Goal: Contribute content: Contribute content

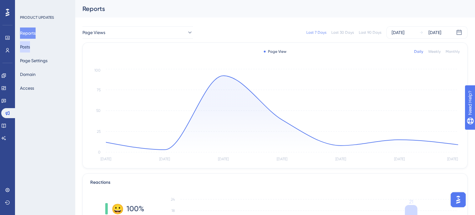
click at [21, 45] on button "Posts" at bounding box center [25, 46] width 10 height 11
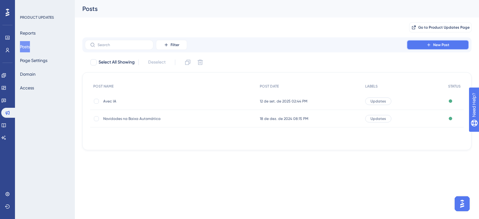
click at [421, 44] on button "New Post" at bounding box center [438, 45] width 62 height 10
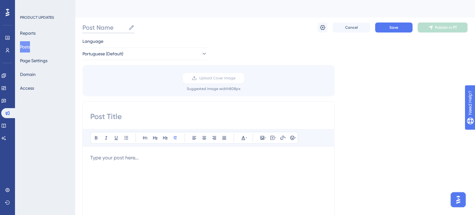
click at [99, 28] on input "Post Name" at bounding box center [103, 27] width 43 height 9
click at [107, 24] on input "Post Name" at bounding box center [103, 27] width 43 height 9
type input "A"
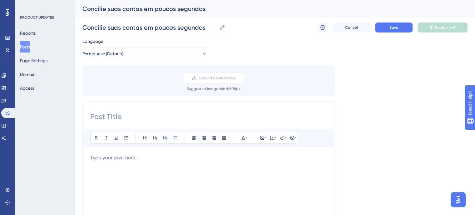
drag, startPoint x: 142, startPoint y: 28, endPoint x: 110, endPoint y: 25, distance: 32.0
click at [110, 25] on input "Concilie suas contas em poucos segundos" at bounding box center [149, 27] width 134 height 9
type input "Concilie seus pagamentos em poucos segundos"
click at [113, 114] on input at bounding box center [208, 116] width 237 height 10
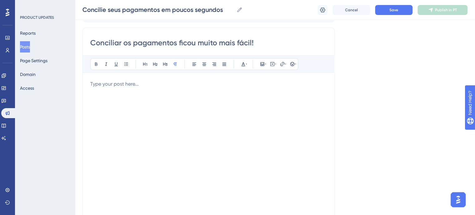
scroll to position [62, 0]
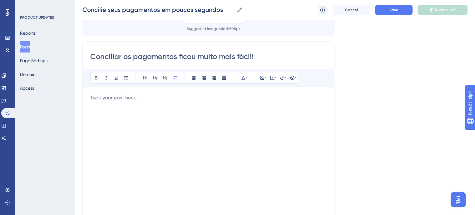
click at [131, 60] on input "Conciliar os pagamentos ficou muito mais fácil!" at bounding box center [208, 56] width 237 height 10
type input "Conciliar os seus pagamentos ficou muito mais fácil!"
click at [136, 96] on p at bounding box center [208, 97] width 237 height 7
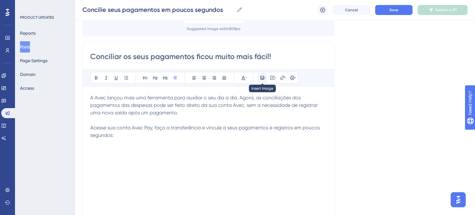
click at [263, 78] on icon at bounding box center [262, 78] width 4 height 4
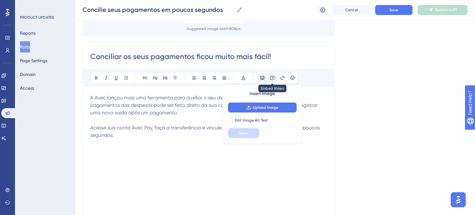
click at [270, 80] on icon at bounding box center [272, 77] width 5 height 5
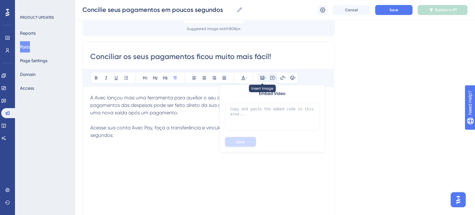
click at [265, 75] on icon at bounding box center [265, 77] width 1 height 5
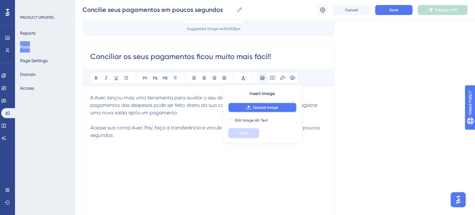
click at [266, 109] on span "Upload Image" at bounding box center [265, 107] width 25 height 5
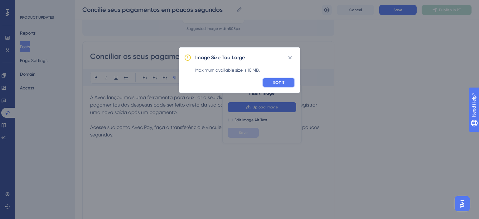
click at [290, 83] on button "GOT IT" at bounding box center [278, 83] width 33 height 10
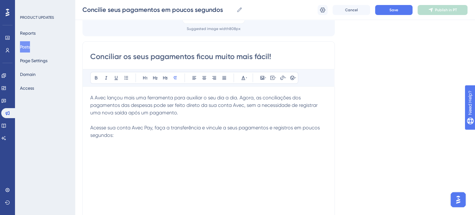
click at [107, 154] on div "A Avec lançou mais uma ferramenta para auxiliar o seu dia a dia. Agora, as conc…" at bounding box center [208, 162] width 237 height 137
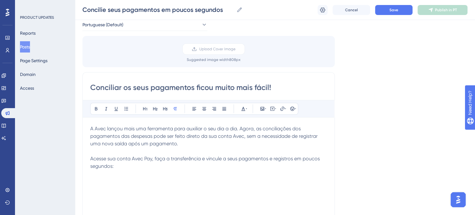
scroll to position [31, 0]
click at [283, 112] on button at bounding box center [282, 109] width 9 height 9
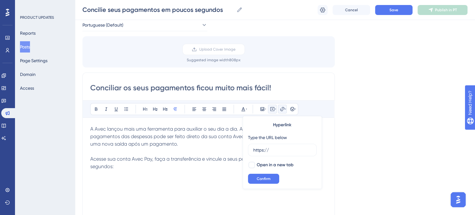
click at [275, 112] on button at bounding box center [272, 109] width 9 height 9
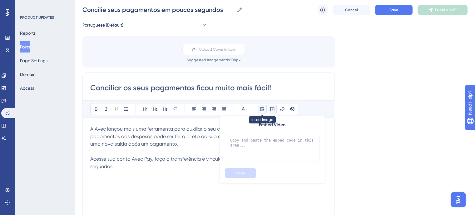
click at [265, 107] on icon at bounding box center [265, 108] width 1 height 5
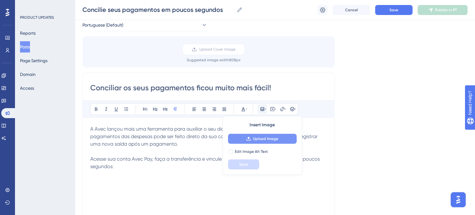
click at [263, 137] on span "Upload Image" at bounding box center [265, 138] width 25 height 5
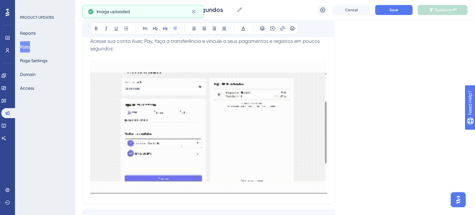
scroll to position [156, 0]
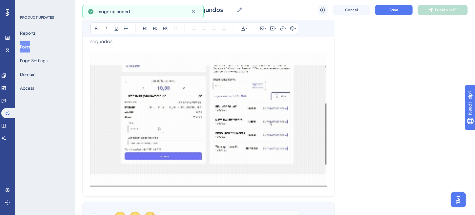
click at [294, 153] on img at bounding box center [208, 120] width 237 height 134
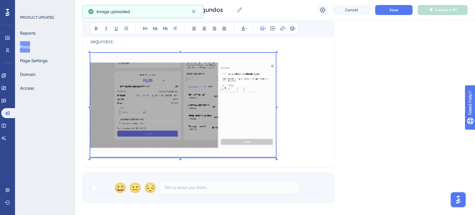
click at [276, 151] on p "Acesse sua conta Avec Pay, faça a transferência e vincule a seus pagamentos e r…" at bounding box center [208, 94] width 237 height 129
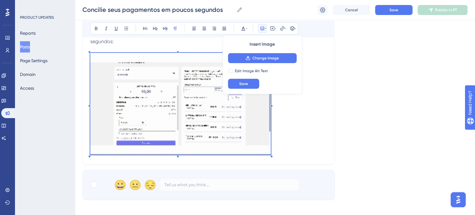
click at [248, 147] on div "Conciliar os seus pagamentos ficou muito mais fácil! Bold Italic Underline Bull…" at bounding box center [208, 56] width 252 height 217
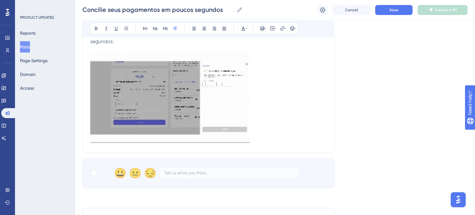
click at [277, 132] on p "Acesse sua conta Avec Pay, faça a transferência e vincule a seus pagamentos e r…" at bounding box center [208, 87] width 237 height 115
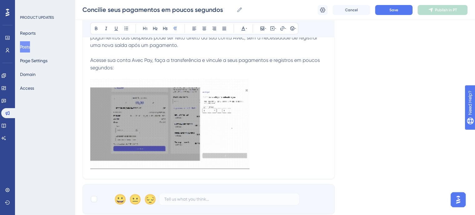
scroll to position [94, 0]
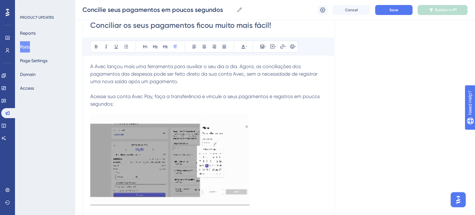
click at [243, 135] on img at bounding box center [169, 160] width 159 height 90
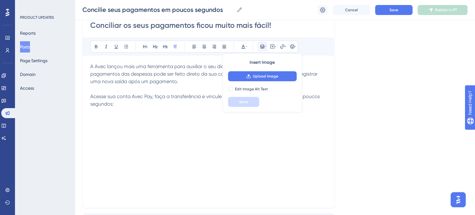
click at [195, 117] on p "Acesse sua conta Avec Pay, faça a transferência e vincule a seus pagamentos e r…" at bounding box center [208, 108] width 237 height 30
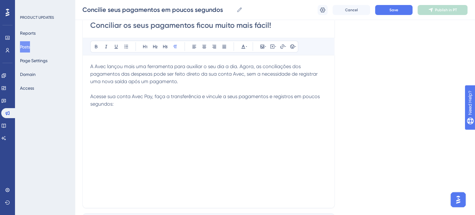
click at [166, 74] on span "A Avec lançou mais uma ferramenta para auxiliar o seu dia a dia. Agora, as conc…" at bounding box center [204, 73] width 228 height 21
drag, startPoint x: 198, startPoint y: 101, endPoint x: 185, endPoint y: 75, distance: 28.9
click at [185, 75] on span "A Avec lançou mais uma ferramenta para auxiliar o seu dia a dia. Agora, as conc…" at bounding box center [204, 73] width 228 height 21
click at [200, 75] on span "A Avec lançou mais uma ferramenta para auxiliar o seu dia a dia. Agora, as conc…" at bounding box center [204, 73] width 228 height 21
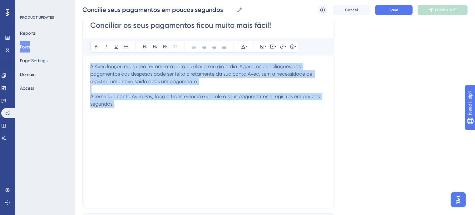
drag, startPoint x: 118, startPoint y: 103, endPoint x: 87, endPoint y: 62, distance: 50.8
click at [87, 62] on div "Conciliar os seus pagamentos ficou muito mais fácil! Bold Italic Underline Bull…" at bounding box center [208, 109] width 252 height 198
copy div "A Avec lançou mais uma ferramenta para auxiliar o seu dia a dia. Agora, as conc…"
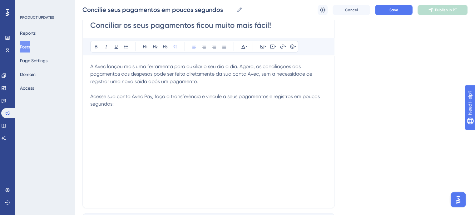
click at [106, 113] on p "Acesse sua conta Avec Pay, faça a transferência e vincule a seus pagamentos e r…" at bounding box center [208, 108] width 237 height 30
click at [266, 44] on button at bounding box center [262, 46] width 9 height 9
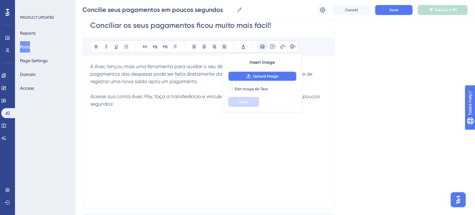
click at [263, 75] on span "Upload Image" at bounding box center [265, 76] width 25 height 5
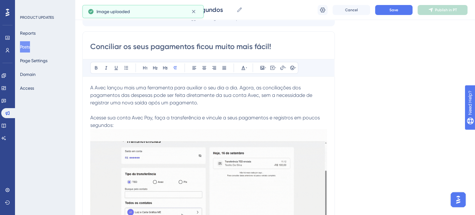
scroll to position [62, 0]
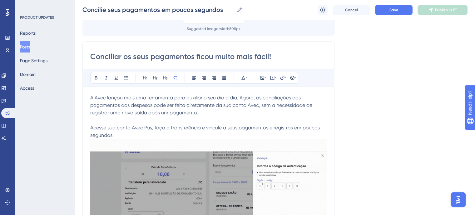
click at [119, 57] on input "Conciliar os seus pagamentos ficou muito mais fácil!" at bounding box center [208, 56] width 237 height 10
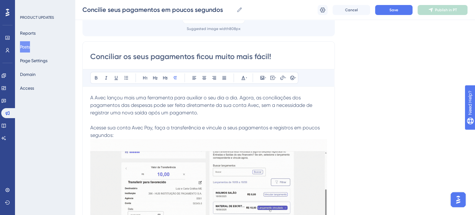
click at [119, 57] on input "Conciliar os seus pagamentos ficou muito mais fácil!" at bounding box center [208, 56] width 237 height 10
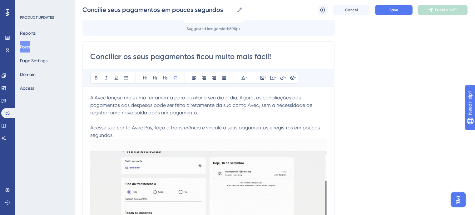
paste input "Novidade no Avec Pay: conciliação de pagamentos mais simples"
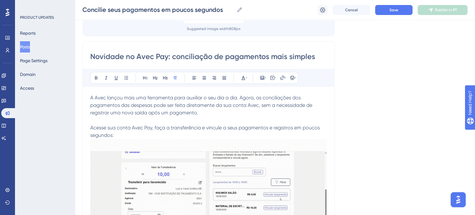
type input "Novidade no Avec Pay: conciliação de pagamentos mais simples"
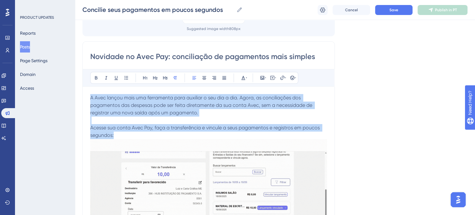
drag, startPoint x: 120, startPoint y: 135, endPoint x: 81, endPoint y: 95, distance: 55.2
click at [81, 95] on div "Performance Users Engagement Widgets Feedback Product Updates Knowledge Base AI…" at bounding box center [275, 195] width 400 height 515
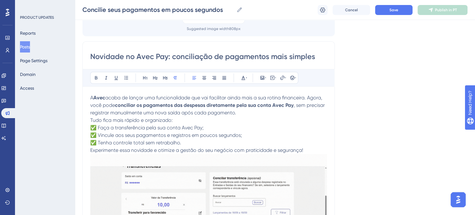
click at [240, 112] on p "A Avec acaba de lançar uma funcionalidade que vai facilitar ainda mais a sua ro…" at bounding box center [208, 105] width 237 height 22
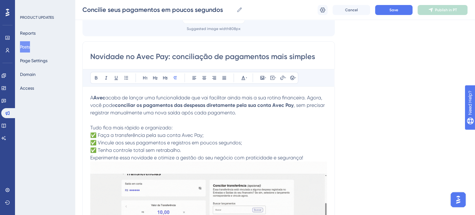
click at [180, 125] on p "Tudo fica mais rápido e organizado: ✅ Faça a transferência pela sua conta Avec …" at bounding box center [208, 139] width 237 height 30
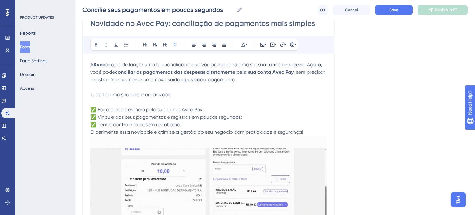
scroll to position [125, 0]
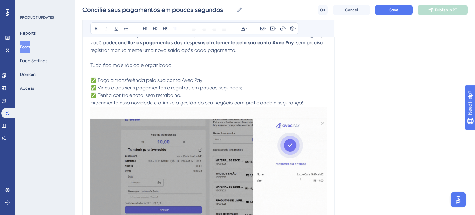
click at [185, 96] on p "✅ Faça a transferência pela sua conta Avec Pay; ✅ Vincule aos seus pagamentos e…" at bounding box center [208, 84] width 237 height 30
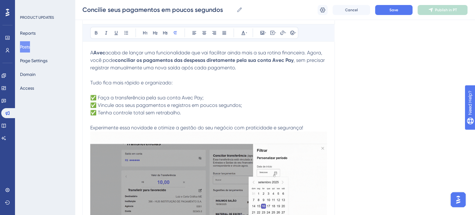
scroll to position [94, 0]
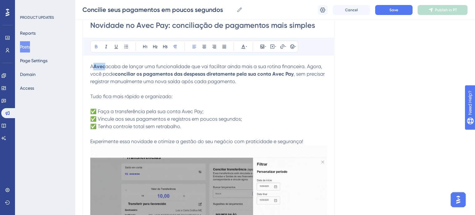
drag, startPoint x: 105, startPoint y: 67, endPoint x: 95, endPoint y: 66, distance: 10.7
click at [95, 66] on strong "Avec" at bounding box center [99, 66] width 12 height 6
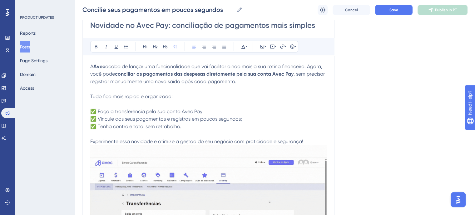
click at [249, 84] on p "A Avec acaba de lançar uma funcionalidade que vai facilitar ainda mais a sua ro…" at bounding box center [208, 74] width 237 height 22
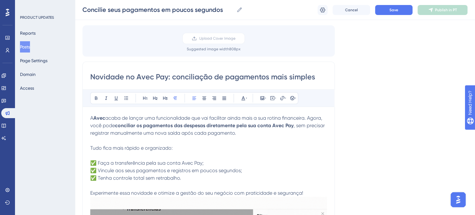
scroll to position [31, 0]
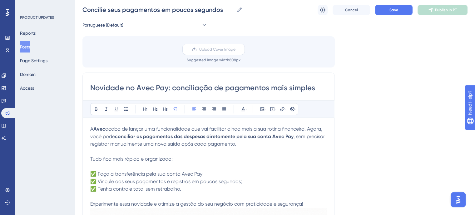
click at [226, 52] on label "Upload Cover Image" at bounding box center [213, 49] width 62 height 11
click at [235, 49] on input "Upload Cover Image" at bounding box center [235, 49] width 0 height 0
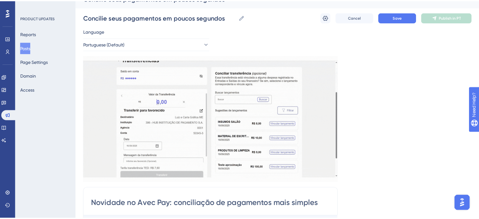
scroll to position [0, 0]
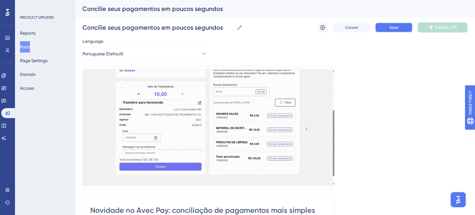
click at [389, 27] on button "Save" at bounding box center [393, 27] width 37 height 10
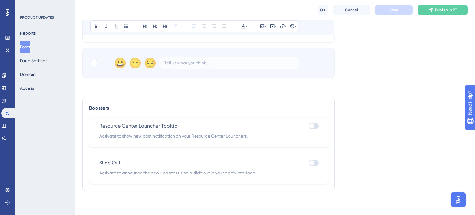
scroll to position [441, 0]
click at [317, 123] on div at bounding box center [313, 125] width 10 height 6
click at [308, 125] on input "checkbox" at bounding box center [308, 125] width 0 height 0
checkbox input "true"
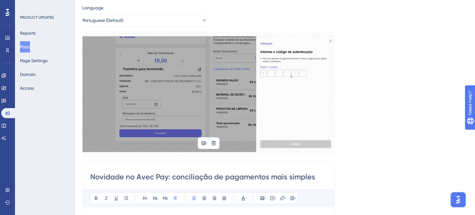
scroll to position [0, 0]
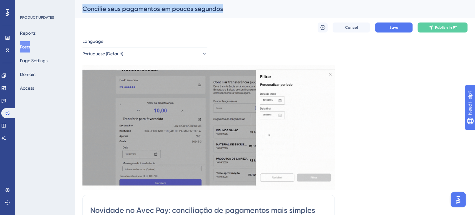
drag, startPoint x: 222, startPoint y: 7, endPoint x: 71, endPoint y: 6, distance: 151.4
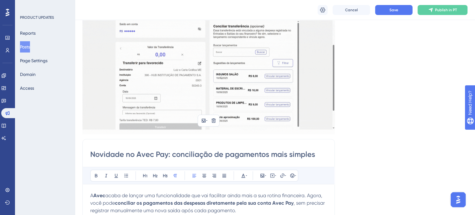
scroll to position [62, 0]
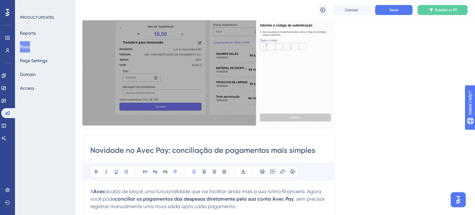
drag, startPoint x: 312, startPoint y: 152, endPoint x: 146, endPoint y: 147, distance: 166.7
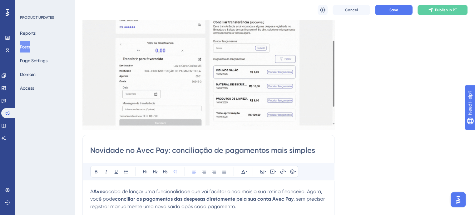
click at [146, 147] on input "Novidade no Avec Pay: conciliação de pagamentos mais simples" at bounding box center [208, 150] width 237 height 10
click at [305, 147] on input "Novidade no Avec Pay: conciliação de pagamentos mais simples" at bounding box center [208, 150] width 237 height 10
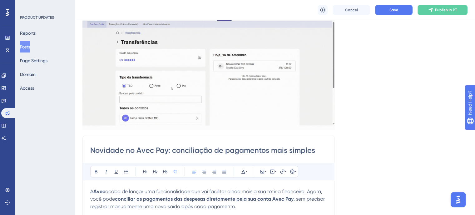
drag, startPoint x: 321, startPoint y: 152, endPoint x: 85, endPoint y: 152, distance: 235.9
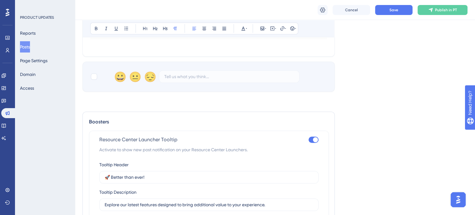
scroll to position [468, 0]
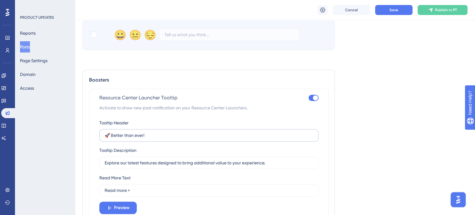
click at [137, 139] on label "🚀 Better than ever!" at bounding box center [208, 135] width 219 height 12
click at [137, 139] on input "🚀 Better than ever!" at bounding box center [209, 135] width 208 height 7
click at [137, 139] on label "🚀 Better than ever!" at bounding box center [208, 135] width 219 height 12
click at [137, 139] on input "🚀 Better than ever!" at bounding box center [209, 135] width 208 height 7
click at [137, 139] on label "🚀 Better than ever!" at bounding box center [208, 135] width 219 height 12
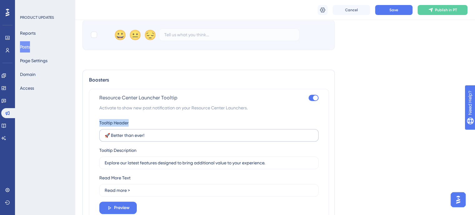
click at [137, 139] on input "🚀 Better than ever!" at bounding box center [209, 135] width 208 height 7
click at [137, 137] on input "🚀 Better than ever!" at bounding box center [209, 135] width 208 height 7
paste input "Novidade no Avec Pay: conciliação de pagamentos mais simples"
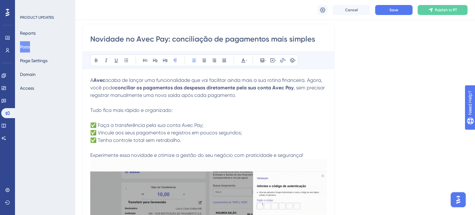
scroll to position [156, 0]
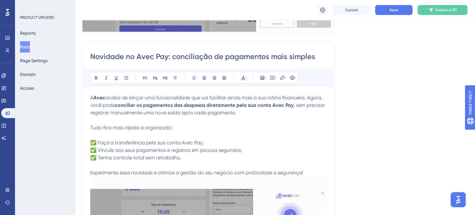
type input "Novidade no Avec Pay: conciliação de pagamentos mais simples"
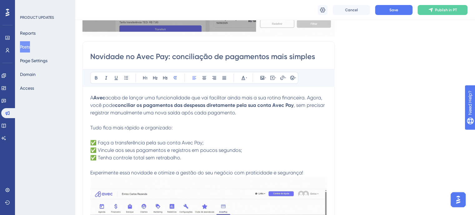
click at [91, 96] on span "A" at bounding box center [91, 98] width 3 height 6
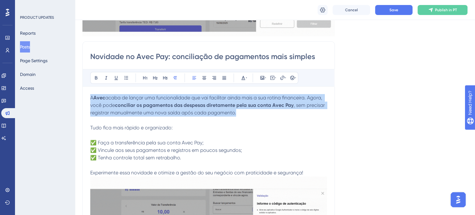
drag, startPoint x: 91, startPoint y: 97, endPoint x: 285, endPoint y: 114, distance: 194.6
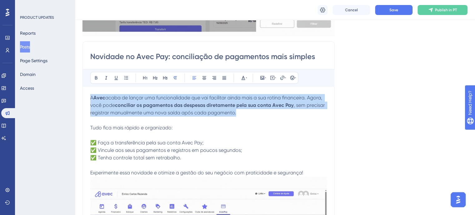
click at [285, 114] on p "A Avec acaba de lançar uma funcionalidade que vai facilitar ainda mais a sua ro…" at bounding box center [208, 105] width 237 height 22
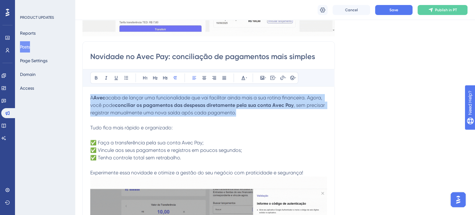
copy p "A Avec acaba de lançar uma funcionalidade que vai facilitar ainda mais a sua ro…"
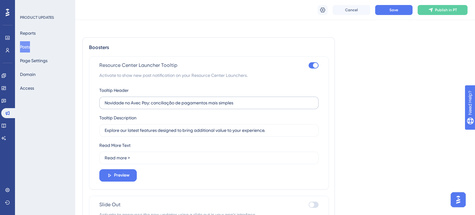
scroll to position [531, 0]
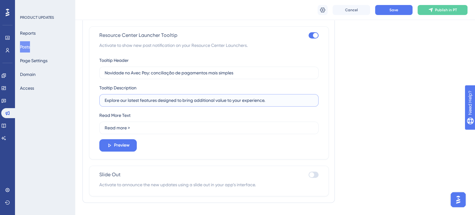
click at [130, 100] on input "Explore our latest features designed to bring additional value to your experien…" at bounding box center [209, 100] width 208 height 7
paste input "A Avec acaba de lançar uma funcionalidade que vai facilitar ainda mais a sua ro…"
type input "A Avec acaba de lançar uma funcionalidade que vai facilitar ainda mais a sua ro…"
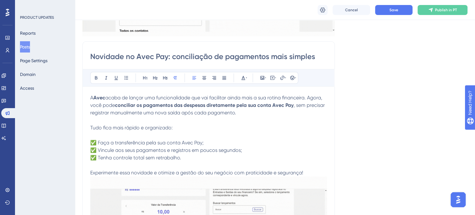
scroll to position [187, 0]
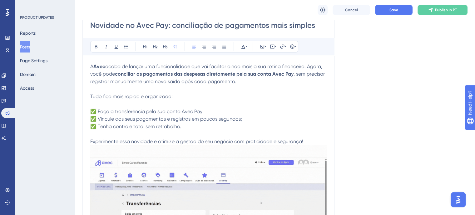
click at [309, 141] on p "Experimente essa novidade e otimize a gestão do seu negócio com praticidade e s…" at bounding box center [208, 213] width 237 height 150
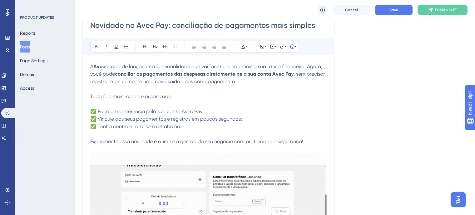
click at [125, 22] on input "Novidade no Avec Pay: conciliação de pagamentos mais simples" at bounding box center [208, 25] width 237 height 10
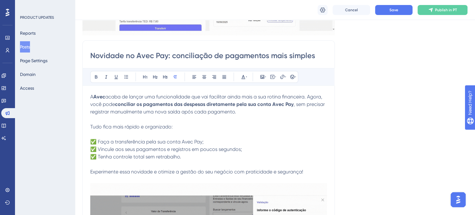
scroll to position [156, 0]
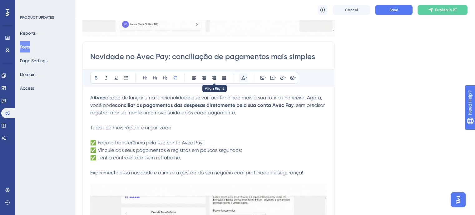
paste input "ainda mais fácil"
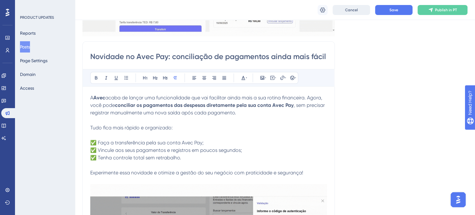
type input "Novidade no Avec Pay: conciliação de pagamentos ainda mais fácil"
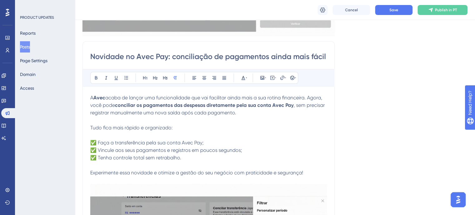
click at [108, 102] on span "acaba de lançar uma funcionalidade que vai facilitar ainda mais a sua rotina fi…" at bounding box center [206, 101] width 233 height 13
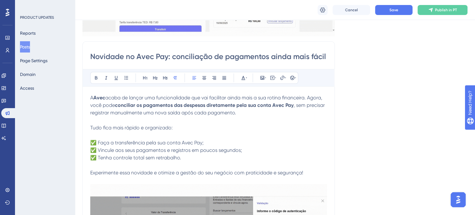
drag, startPoint x: 89, startPoint y: 98, endPoint x: 287, endPoint y: 132, distance: 200.8
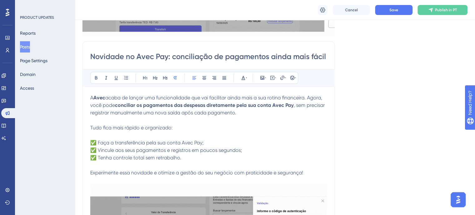
click at [287, 132] on div "Novidade no Avec Pay: conciliação de pagamentos ainda mais fácil Bold Italic Un…" at bounding box center [208, 187] width 252 height 293
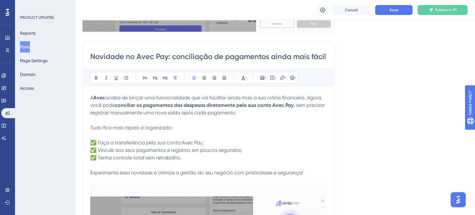
click at [88, 97] on div "Novidade no Avec Pay: conciliação de pagamentos ainda mais fácil Bold Italic Un…" at bounding box center [208, 187] width 252 height 293
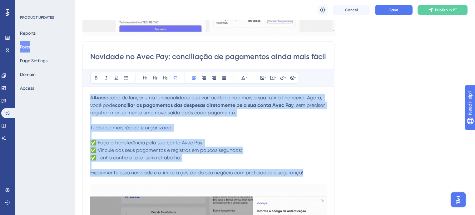
drag, startPoint x: 91, startPoint y: 97, endPoint x: 308, endPoint y: 170, distance: 229.5
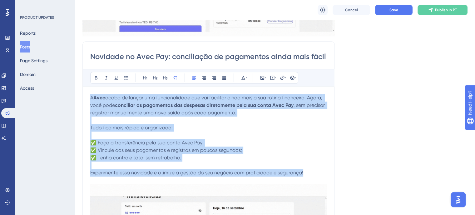
click at [308, 170] on div "A Avec acaba de lançar uma funcionalidade que vai facilitar ainda mais a sua ro…" at bounding box center [208, 210] width 237 height 232
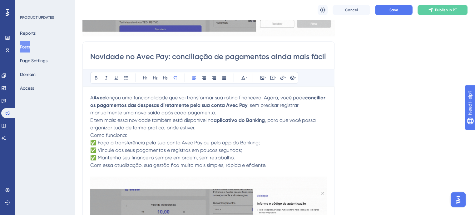
click at [243, 158] on p "Como funciona: ✅ Faça a transferência pela sua conta Avec Pay ou pelo app do Ba…" at bounding box center [208, 146] width 237 height 30
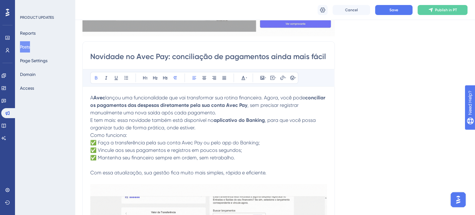
click at [227, 117] on p "E tem mais: essa novidade também está disponível no aplicativo do Banking , par…" at bounding box center [208, 123] width 237 height 15
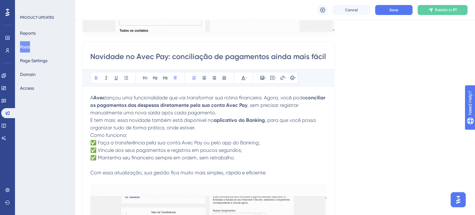
click at [220, 113] on p "A Avec lançou uma funcionalidade que vai transformar sua rotina financeira. Ago…" at bounding box center [208, 105] width 237 height 22
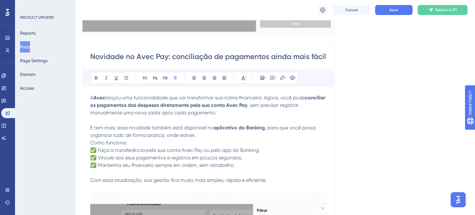
click at [199, 134] on p "E tem mais: essa novidade também está disponível no aplicativo do Banking , par…" at bounding box center [208, 131] width 237 height 15
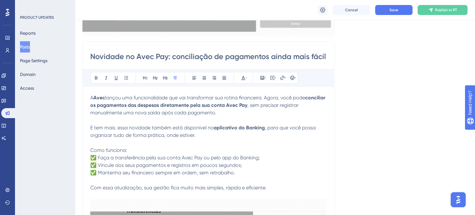
click at [142, 150] on p "Como funciona: ✅ Faça a transferência pela sua conta Avec Pay ou pelo app do Ba…" at bounding box center [208, 161] width 237 height 30
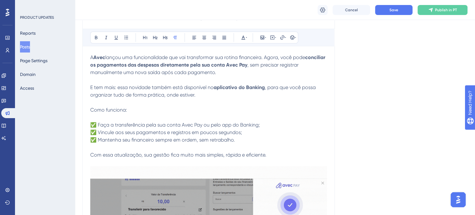
scroll to position [187, 0]
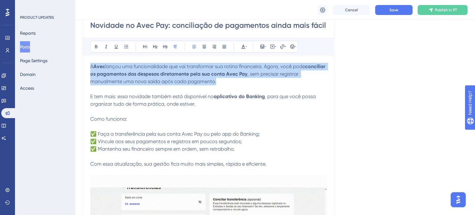
drag, startPoint x: 90, startPoint y: 65, endPoint x: 219, endPoint y: 78, distance: 129.9
click at [219, 78] on p "A Avec lançou uma funcionalidade que vai transformar sua rotina financeira. Ago…" at bounding box center [208, 74] width 237 height 22
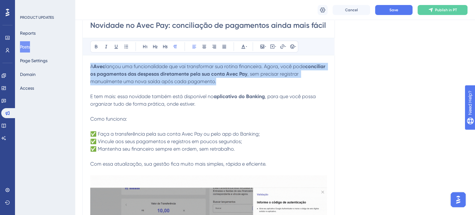
copy p "A Avec lançou uma funcionalidade que vai transformar sua rotina financeira. Ago…"
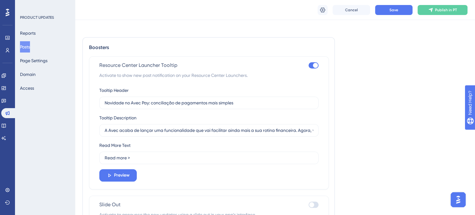
scroll to position [573, 0]
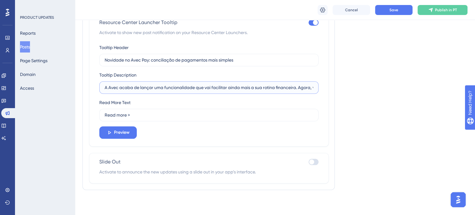
click at [154, 90] on input "A Avec acaba de lançar uma funcionalidade que vai facilitar ainda mais a sua ro…" at bounding box center [209, 87] width 208 height 7
paste input "lançou uma funcionalidade que vai transformar"
type input "A Avec lançou uma funcionalidade que vai transformar sua rotina financeira. Ago…"
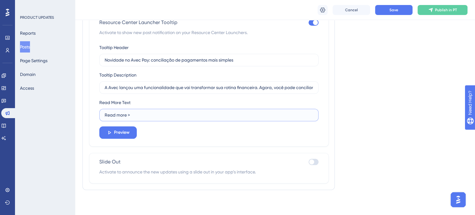
drag, startPoint x: 135, startPoint y: 115, endPoint x: 94, endPoint y: 117, distance: 41.3
click at [94, 117] on div "Resource Center Launcher Tooltip Activate to show new post notification on your…" at bounding box center [209, 79] width 240 height 133
type input "Leia mais"
click at [111, 132] on icon at bounding box center [109, 133] width 6 height 6
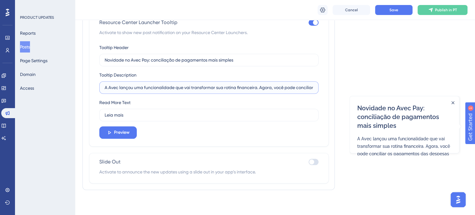
click at [266, 91] on input "A Avec lançou uma funcionalidade que vai transformar sua rotina financeira. Ago…" at bounding box center [209, 87] width 208 height 7
drag, startPoint x: 302, startPoint y: 88, endPoint x: 340, endPoint y: 90, distance: 38.4
click at [213, 89] on input "A Avec lançou uma funcionalidade que vai transformar sua rotina financeira. Ago…" at bounding box center [209, 87] width 208 height 7
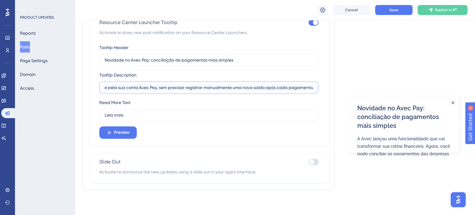
drag, startPoint x: 156, startPoint y: 88, endPoint x: 331, endPoint y: 86, distance: 175.4
click at [331, 86] on div "Boosters Resource Center Launcher Tooltip Activate to show new post notificatio…" at bounding box center [208, 91] width 252 height 195
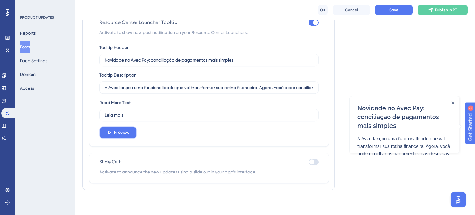
click at [126, 136] on span "Preview" at bounding box center [122, 132] width 16 height 7
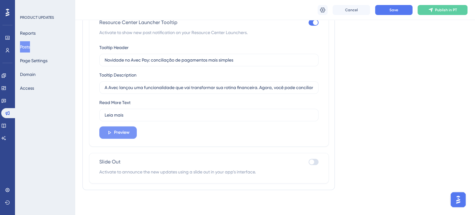
click at [126, 136] on span "Preview" at bounding box center [122, 132] width 16 height 7
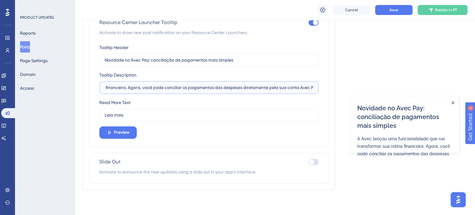
scroll to position [0, 139]
drag, startPoint x: 259, startPoint y: 87, endPoint x: 339, endPoint y: 93, distance: 80.7
type input "A Avec lançou uma funcionalidade que vai transformar sua rotina financeira."
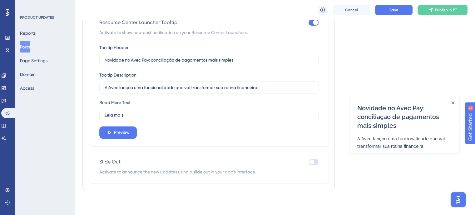
click at [191, 127] on div "Tooltip Header Novidade no Avec Pay: conciliação de pagamentos mais simples Too…" at bounding box center [208, 91] width 219 height 95
click at [316, 161] on div at bounding box center [313, 162] width 10 height 6
click at [308, 162] on input "checkbox" at bounding box center [308, 162] width 0 height 0
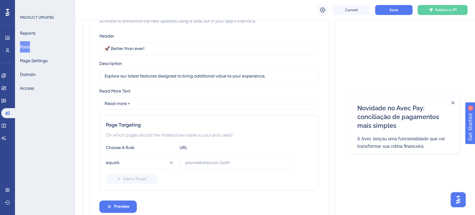
scroll to position [761, 0]
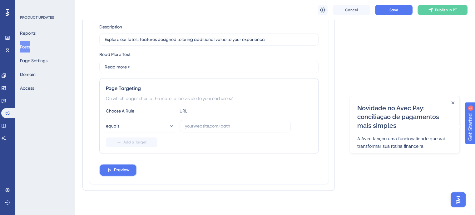
click at [128, 167] on span "Preview" at bounding box center [122, 169] width 16 height 7
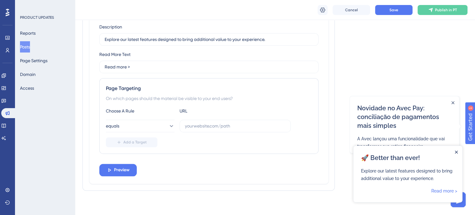
click at [457, 152] on icon "Close Announcement" at bounding box center [455, 151] width 3 height 3
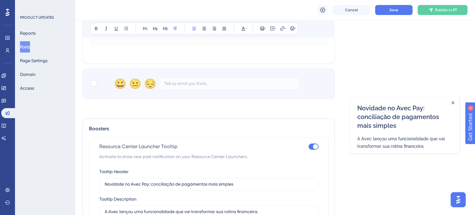
scroll to position [448, 0]
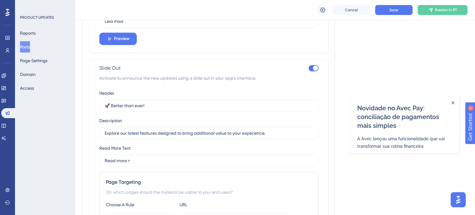
click at [313, 70] on div at bounding box center [313, 68] width 10 height 6
click at [308, 68] on input "checkbox" at bounding box center [308, 68] width 0 height 0
checkbox input "false"
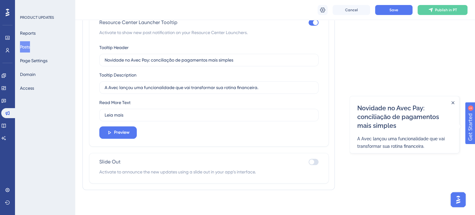
scroll to position [573, 0]
click at [396, 11] on span "Save" at bounding box center [393, 9] width 9 height 5
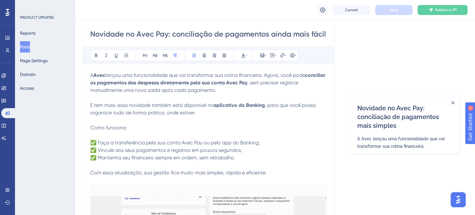
scroll to position [168, 0]
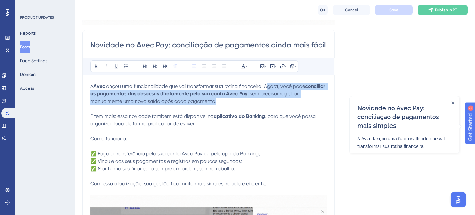
drag, startPoint x: 267, startPoint y: 85, endPoint x: 277, endPoint y: 98, distance: 16.7
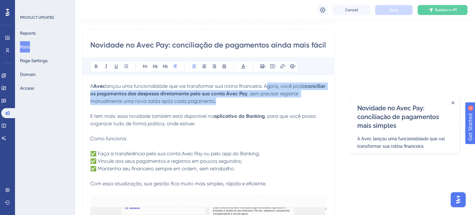
click at [277, 98] on p "A Avec lançou uma funcionalidade que vai transformar sua rotina financeira. Ago…" at bounding box center [208, 93] width 237 height 22
copy p "Agora, você pode conciliar os pagamentos das despesas diretamente pela sua cont…"
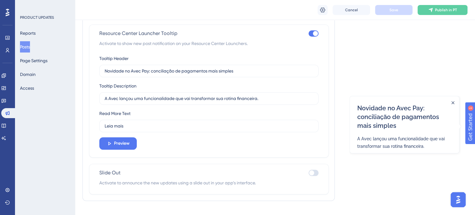
scroll to position [573, 0]
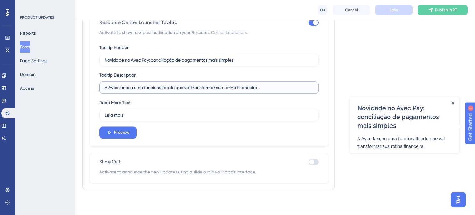
click at [157, 91] on input "A Avec lançou uma funcionalidade que vai transformar sua rotina financeira." at bounding box center [209, 87] width 208 height 7
paste input "gora, você pode conciliar os pagamentos das despesas diretamente pela sua conta…"
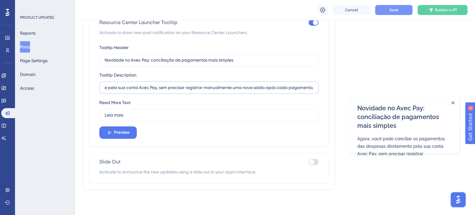
scroll to position [0, 0]
drag, startPoint x: 316, startPoint y: 87, endPoint x: 323, endPoint y: 90, distance: 7.2
click at [323, 90] on div "Resource Center Launcher Tooltip Activate to show new post notification on your…" at bounding box center [209, 79] width 240 height 133
click at [298, 87] on input "Agora, você pode conciliar os pagamentos das despesas diretamente pela sua cont…" at bounding box center [209, 87] width 208 height 7
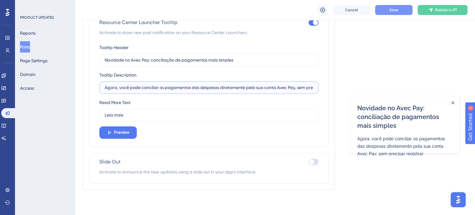
click at [298, 87] on input "Agora, você pode conciliar os pagamentos das despesas diretamente pela sua cont…" at bounding box center [209, 87] width 208 height 7
click at [142, 86] on input "Agora, você pode conciliar os pagamentos das despesas diretamente pela sua cont…" at bounding box center [209, 87] width 208 height 7
paste input "você pode pagar despesas direto pela sua conta Avec Pay, sem precisar lançar ma…"
drag, startPoint x: 288, startPoint y: 87, endPoint x: 343, endPoint y: 88, distance: 55.6
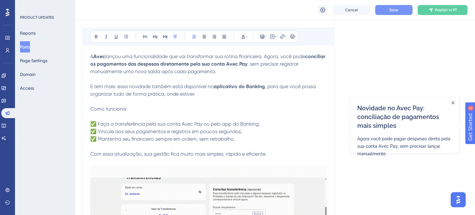
scroll to position [168, 0]
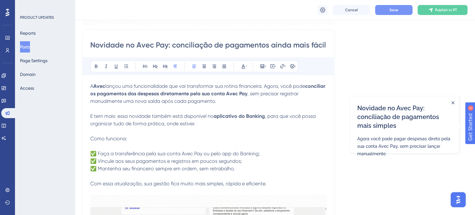
drag, startPoint x: 90, startPoint y: 92, endPoint x: 201, endPoint y: 93, distance: 111.1
click at [201, 93] on div "Novidade no Avec Pay: conciliação de pagamentos ainda mais fácil Bold Italic Un…" at bounding box center [208, 188] width 252 height 316
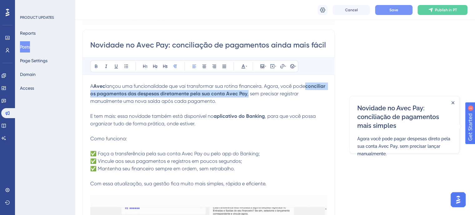
drag, startPoint x: 269, startPoint y: 94, endPoint x: 91, endPoint y: 90, distance: 177.6
click at [91, 90] on p "A Avec lançou uma funcionalidade que vai transformar sua rotina financeira. Ago…" at bounding box center [208, 93] width 237 height 22
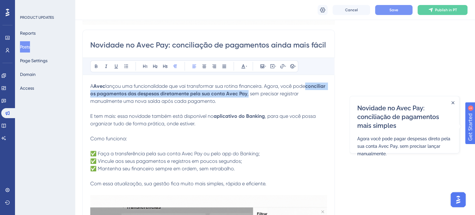
copy p "conciliar os pagamentos das despesas diretamente pela sua conta Avec Pay ,"
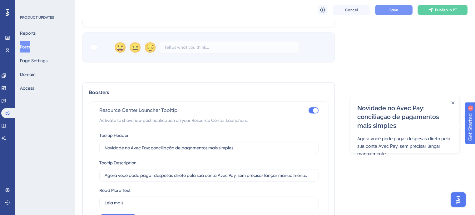
scroll to position [542, 0]
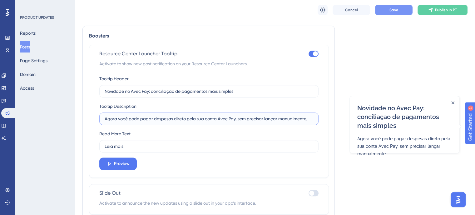
click at [135, 118] on input "Agora você pode pagar despesas direto pela sua conta Avec Pay, sem precisar lan…" at bounding box center [209, 118] width 208 height 7
paste input "conciliar os pagamentos das despesas diretamente pela sua conta Avec Pay,"
drag, startPoint x: 122, startPoint y: 119, endPoint x: 117, endPoint y: 118, distance: 5.0
click at [117, 118] on input "conciliar os pagamentos das despesas diretamente pela sua conta Avec Pay," at bounding box center [209, 118] width 208 height 7
click at [106, 118] on input "concilie os pagamentos das despesas diretamente pela sua conta Avec Pay," at bounding box center [209, 118] width 208 height 7
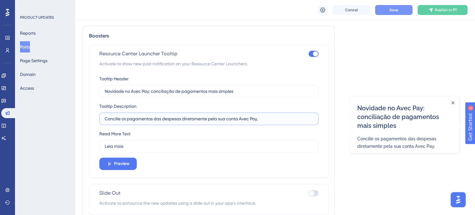
click at [219, 120] on input "Concilie os pagamentos das despesas diretamente pela sua conta Avec Pay," at bounding box center [209, 118] width 208 height 7
click at [264, 121] on input "Concilie os pagamentos das despesas diretamente pela sua conta Avec Pay," at bounding box center [209, 118] width 208 height 7
type input "Concilie os pagamentos das despesas diretamente pela sua conta Avec Pay."
click at [303, 133] on div "Read More Text Leia mais" at bounding box center [208, 141] width 219 height 22
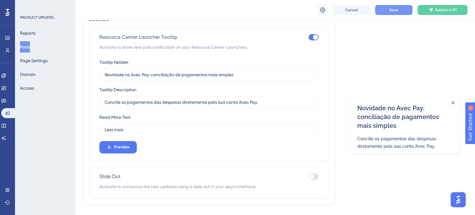
scroll to position [573, 0]
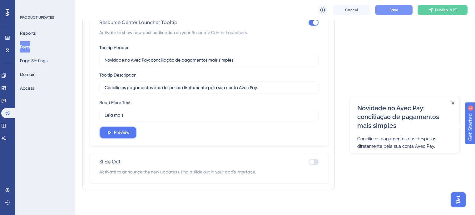
click at [121, 131] on span "Preview" at bounding box center [122, 132] width 16 height 7
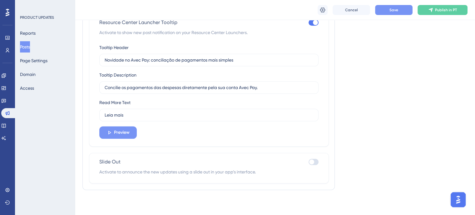
click at [119, 134] on span "Preview" at bounding box center [122, 132] width 16 height 7
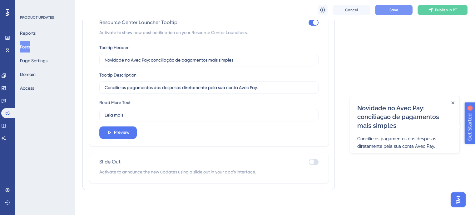
click at [453, 101] on icon "Close Announcement" at bounding box center [452, 102] width 3 height 3
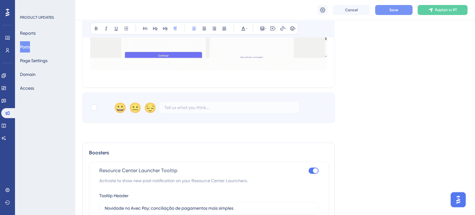
scroll to position [448, 0]
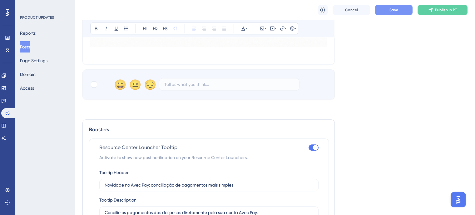
click at [231, 85] on div "😀 😐 😔" at bounding box center [206, 84] width 185 height 12
click at [211, 85] on div "😀 😐 😔" at bounding box center [206, 84] width 185 height 12
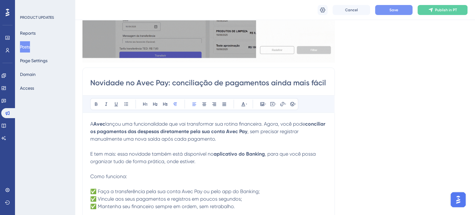
scroll to position [0, 0]
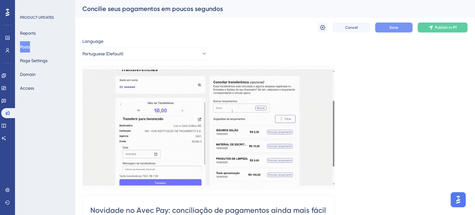
click at [391, 28] on span "Save" at bounding box center [393, 27] width 9 height 5
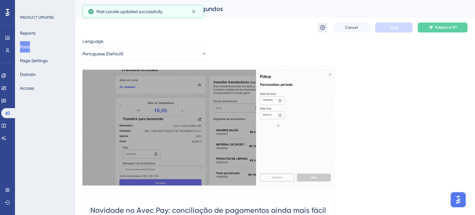
click at [325, 29] on icon at bounding box center [322, 27] width 6 height 6
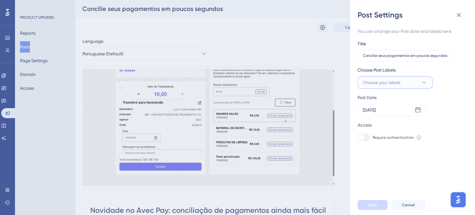
click at [385, 86] on button "Choose your labels" at bounding box center [394, 82] width 75 height 12
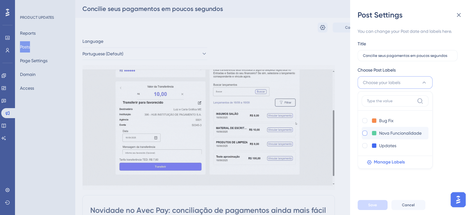
click at [364, 132] on div at bounding box center [364, 132] width 5 height 5
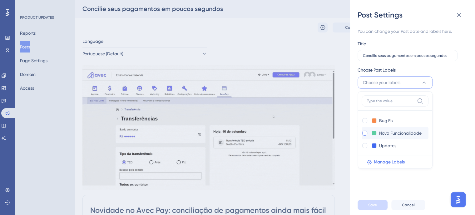
checkbox input "true"
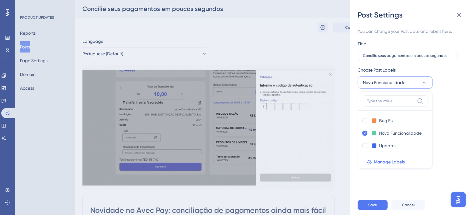
click at [423, 179] on div "You can change your Post date and labels here. Title Concilie seus pagamentos e…" at bounding box center [414, 107] width 115 height 175
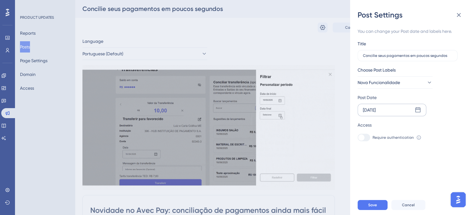
click at [419, 111] on icon at bounding box center [417, 110] width 6 height 6
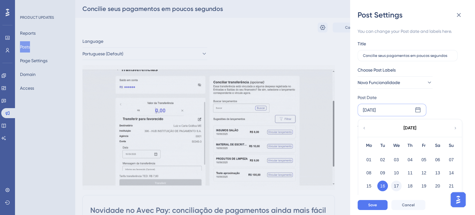
click at [396, 183] on button "17" at bounding box center [396, 185] width 11 height 11
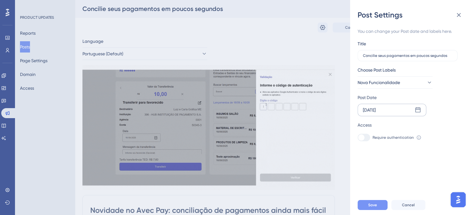
click at [369, 207] on span "Save" at bounding box center [372, 204] width 9 height 5
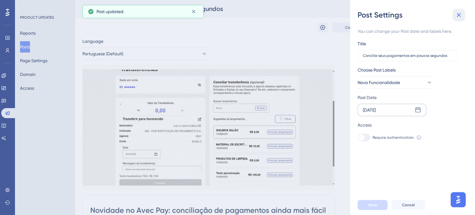
click at [459, 17] on icon at bounding box center [458, 14] width 7 height 7
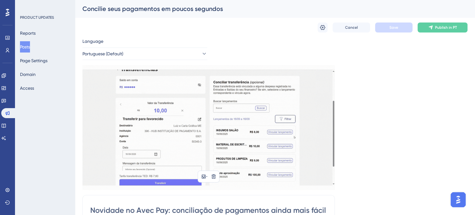
click at [317, 112] on img at bounding box center [208, 127] width 252 height 125
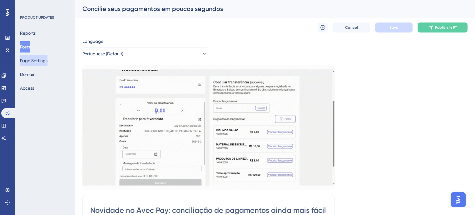
click at [36, 56] on button "Page Settings" at bounding box center [33, 60] width 27 height 11
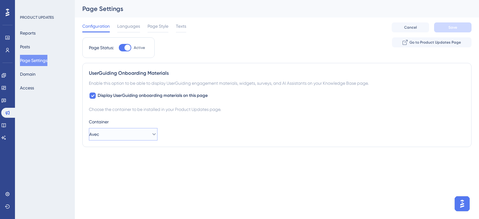
click at [119, 130] on button "Avec" at bounding box center [123, 134] width 69 height 12
click at [123, 120] on div "Container" at bounding box center [277, 121] width 376 height 7
click at [415, 43] on span "Go to Product Updates Page" at bounding box center [435, 42] width 51 height 5
click at [39, 49] on div "Reports Posts Page Settings Domain Access" at bounding box center [45, 60] width 51 height 66
click at [30, 47] on button "Posts" at bounding box center [25, 46] width 10 height 11
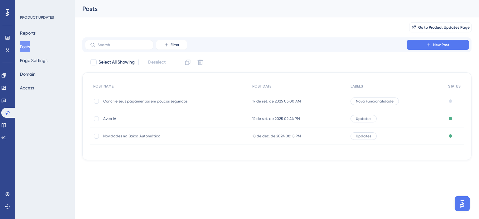
click at [115, 118] on span "Avec IA" at bounding box center [153, 118] width 100 height 5
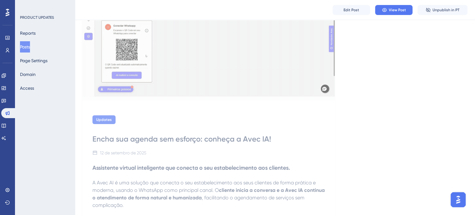
scroll to position [125, 0]
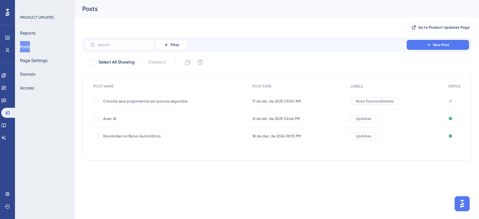
click at [145, 139] on div "Novidades na Baixa Automática Novidades na Baixa Automática" at bounding box center [153, 136] width 100 height 17
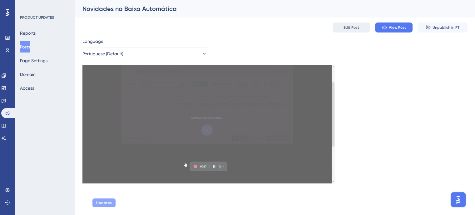
click at [347, 23] on button "Edit Post" at bounding box center [350, 27] width 37 height 10
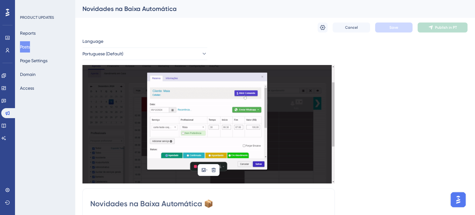
click at [168, 112] on img at bounding box center [208, 124] width 252 height 118
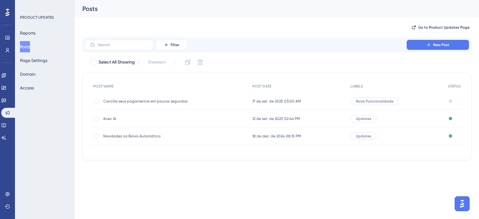
click at [110, 118] on span "Avec IA" at bounding box center [153, 118] width 100 height 5
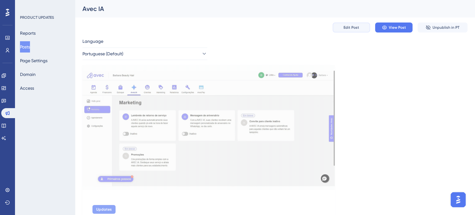
click at [337, 28] on button "Edit Post" at bounding box center [350, 27] width 37 height 10
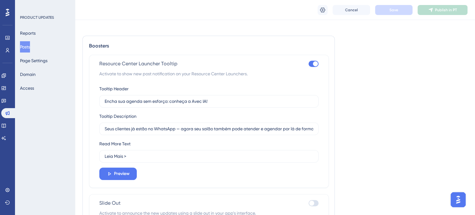
scroll to position [455, 0]
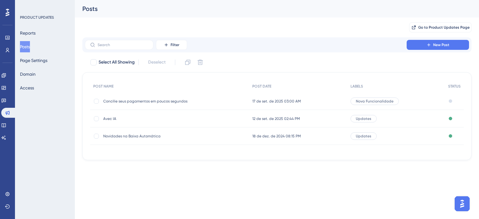
click at [366, 120] on span "Updates" at bounding box center [364, 118] width 16 height 5
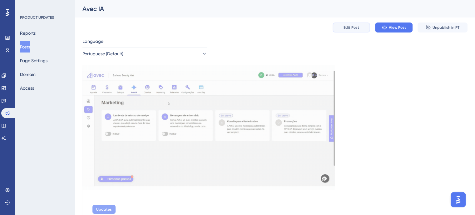
click at [367, 31] on button "Edit Post" at bounding box center [350, 27] width 37 height 10
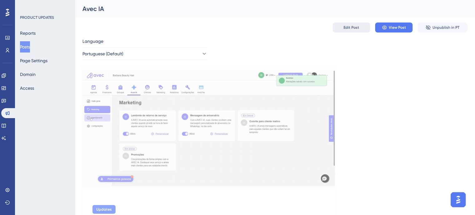
scroll to position [155, 0]
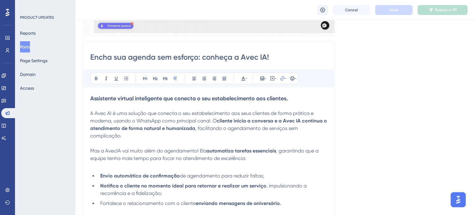
click at [322, 8] on icon at bounding box center [322, 10] width 6 height 6
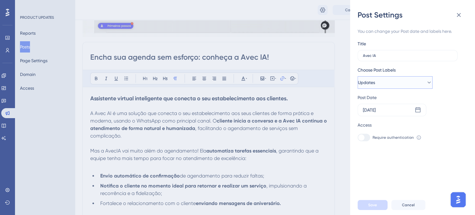
click at [394, 80] on button "Updates" at bounding box center [394, 82] width 75 height 12
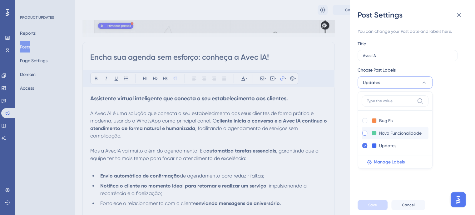
click at [365, 132] on div at bounding box center [364, 132] width 5 height 5
checkbox input "true"
click at [365, 145] on icon at bounding box center [364, 145] width 2 height 4
checkbox input "false"
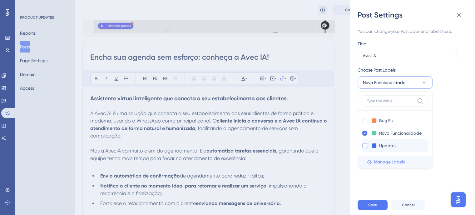
click at [385, 164] on span "Manage Labels" at bounding box center [389, 161] width 31 height 7
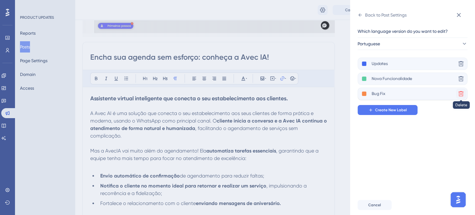
click at [460, 93] on icon at bounding box center [461, 94] width 6 height 6
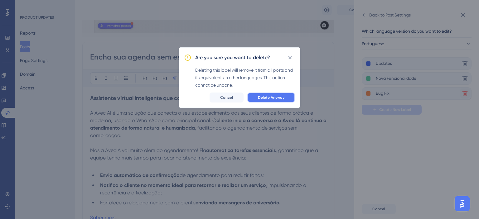
click at [287, 97] on button "Delete Anyway" at bounding box center [271, 98] width 48 height 10
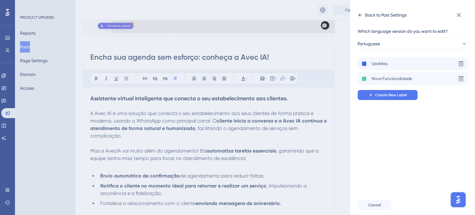
click at [361, 17] on icon at bounding box center [359, 14] width 5 height 5
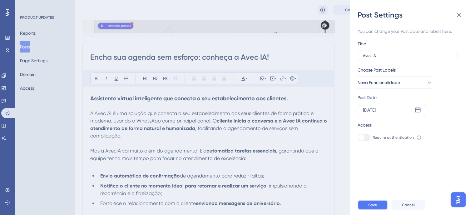
click at [376, 207] on span "Save" at bounding box center [372, 204] width 9 height 5
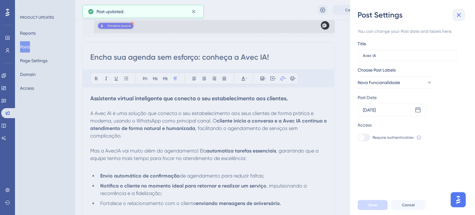
click at [456, 16] on icon at bounding box center [458, 14] width 7 height 7
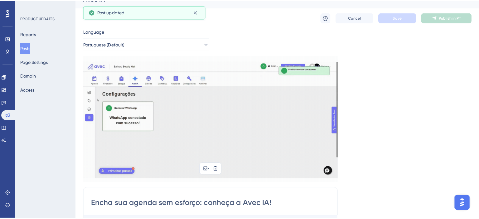
scroll to position [0, 0]
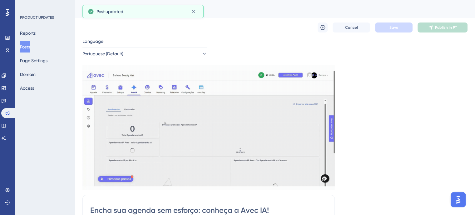
click at [30, 46] on button "Posts" at bounding box center [25, 46] width 10 height 11
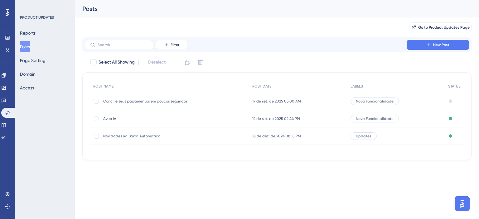
click at [161, 100] on span "Concilie seus pagamentos em poucos segundos" at bounding box center [153, 101] width 100 height 5
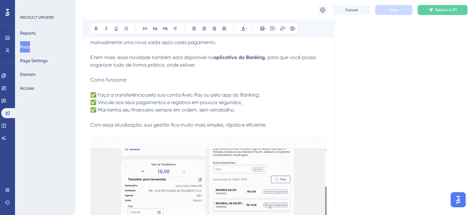
scroll to position [199, 0]
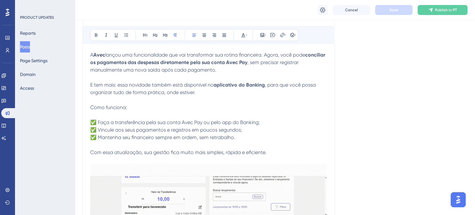
click at [269, 151] on p "Com essa atualização, sua gestão fica muito mais simples, rápida e eficiente." at bounding box center [208, 152] width 237 height 7
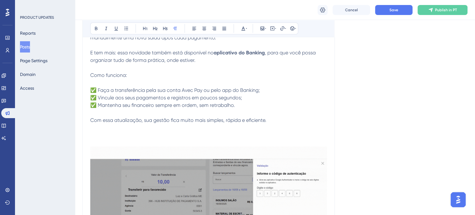
scroll to position [261, 0]
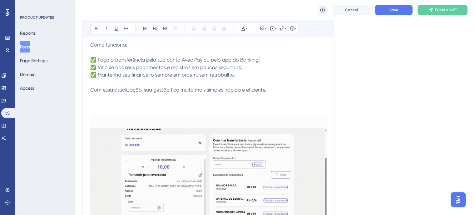
click at [95, 102] on p at bounding box center [208, 104] width 237 height 7
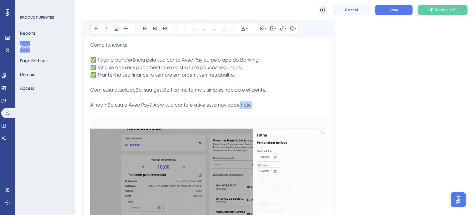
drag, startPoint x: 253, startPoint y: 106, endPoint x: 239, endPoint y: 105, distance: 13.8
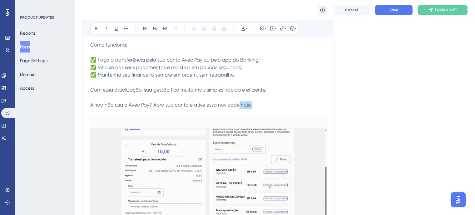
click at [239, 105] on p "Ainda não usa o Avec Pay? Abra sua conta e ative essa novidade hoje." at bounding box center [208, 104] width 237 height 7
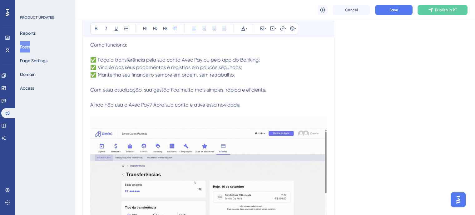
click at [154, 105] on span "Ainda não usa o Avec Pay? Abra sua conta e ative essa novidade." at bounding box center [165, 105] width 150 height 6
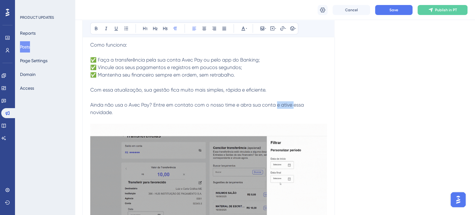
drag, startPoint x: 275, startPoint y: 105, endPoint x: 293, endPoint y: 106, distance: 17.5
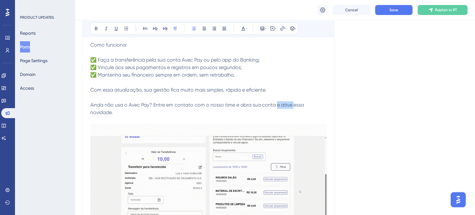
click at [293, 106] on span "Ainda não usa o Avec Pay? Entre em contato com o nosso time e abra sua conta e …" at bounding box center [197, 108] width 215 height 13
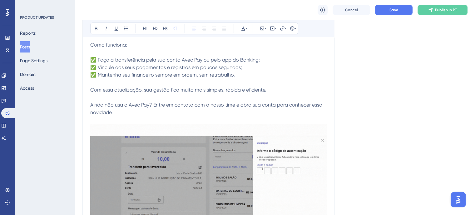
click at [117, 114] on p "Ainda não usa o Avec Pay? Entre em contato com o nosso time e abra sua conta pa…" at bounding box center [208, 108] width 237 height 15
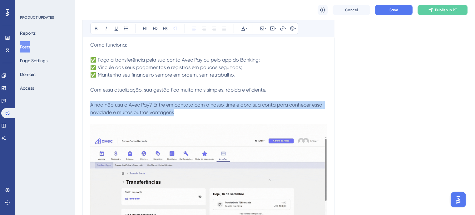
drag, startPoint x: 177, startPoint y: 112, endPoint x: 86, endPoint y: 105, distance: 92.0
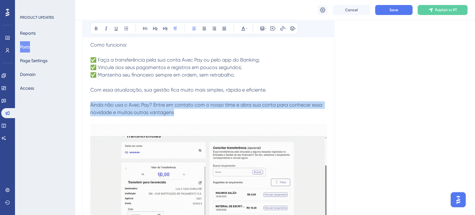
click at [86, 105] on div "Novidade no Avec Pay: conciliação de pagamentos ainda mais fácil Bold Italic Un…" at bounding box center [208, 105] width 252 height 338
copy span "Ainda não usa o Avec Pay? Entre em contato com o nosso time e abra sua conta pa…"
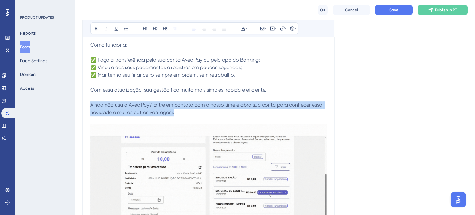
click at [164, 114] on span "Ainda não usa o Avec Pay? Entre em contato com o nosso time e abra sua conta pa…" at bounding box center [206, 108] width 233 height 13
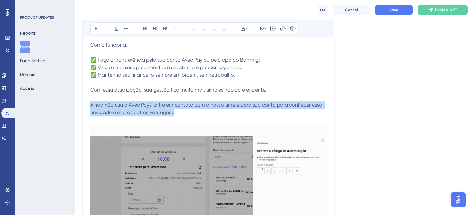
drag, startPoint x: 181, startPoint y: 111, endPoint x: 86, endPoint y: 103, distance: 95.2
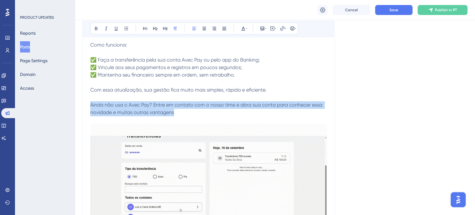
click at [86, 103] on div "Novidade no Avec Pay: conciliação de pagamentos ainda mais fácil Bold Italic Un…" at bounding box center [208, 105] width 252 height 338
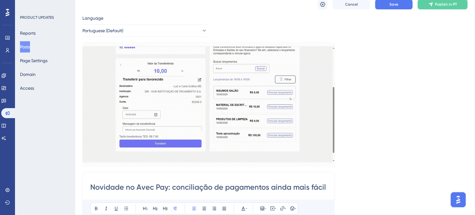
scroll to position [0, 0]
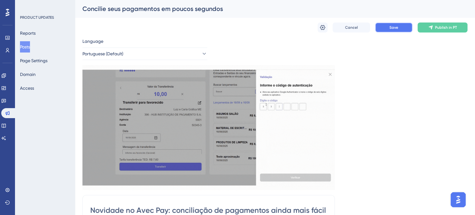
click at [386, 29] on button "Save" at bounding box center [393, 27] width 37 height 10
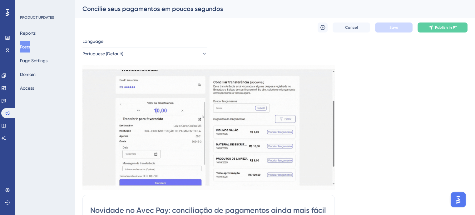
click at [27, 51] on button "Posts" at bounding box center [25, 46] width 10 height 11
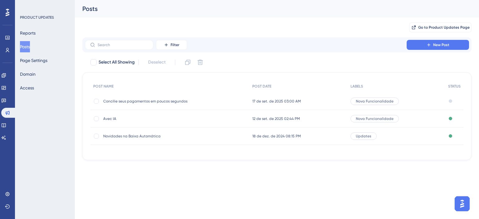
click at [271, 101] on span "17 de set. de 2025 03:00 AM" at bounding box center [276, 101] width 49 height 5
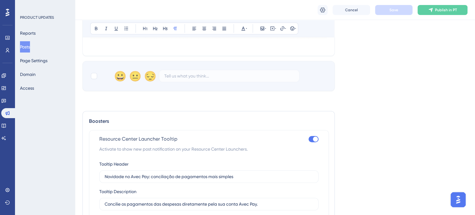
scroll to position [596, 0]
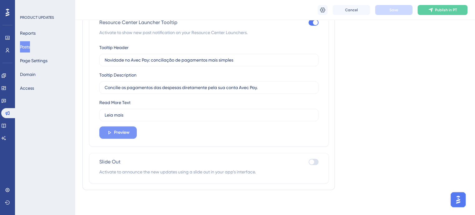
click at [127, 136] on button "Preview" at bounding box center [117, 132] width 37 height 12
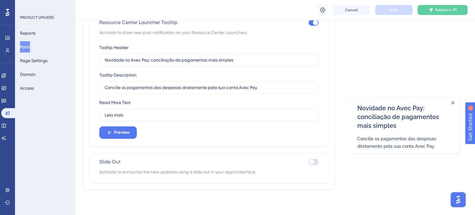
click at [453, 100] on div "Close Announcement" at bounding box center [452, 102] width 3 height 6
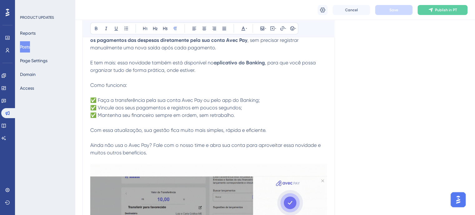
scroll to position [343, 0]
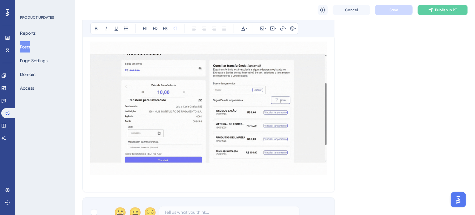
click at [253, 118] on img at bounding box center [208, 108] width 237 height 133
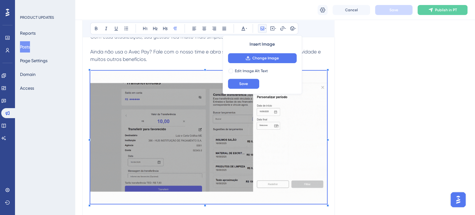
scroll to position [281, 0]
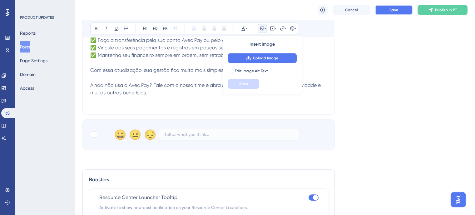
click at [388, 14] on button "Save" at bounding box center [393, 10] width 37 height 10
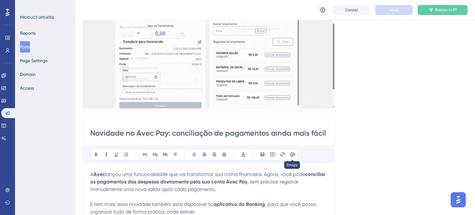
scroll to position [31, 0]
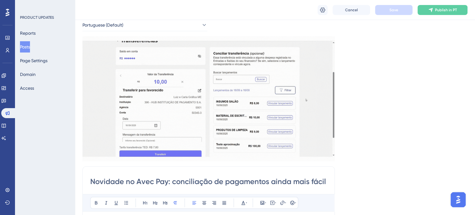
click at [30, 47] on button "Posts" at bounding box center [25, 46] width 10 height 11
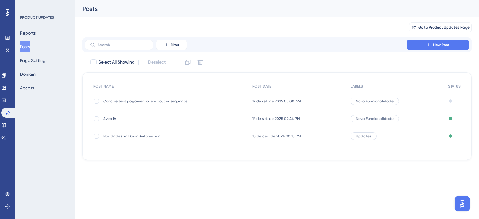
click at [112, 117] on span "Avec IA" at bounding box center [153, 118] width 100 height 5
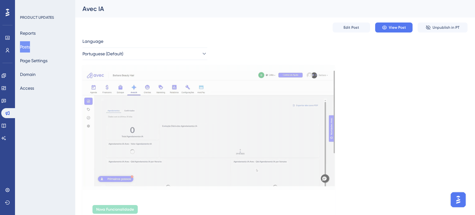
click at [30, 48] on button "Posts" at bounding box center [25, 46] width 10 height 11
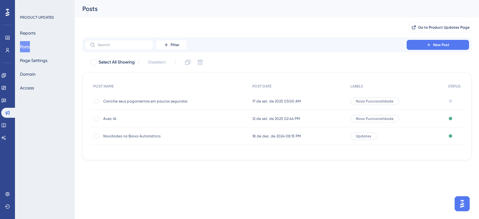
click at [107, 121] on span "Avec IA" at bounding box center [153, 118] width 100 height 5
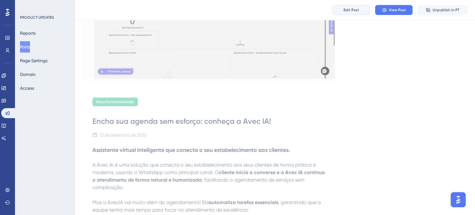
click at [355, 9] on span "Edit Post" at bounding box center [351, 9] width 16 height 5
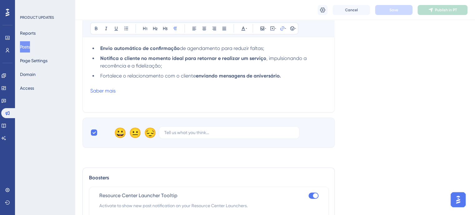
scroll to position [220, 0]
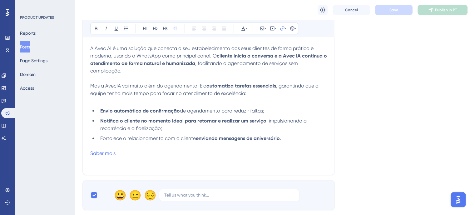
click at [87, 156] on div "Encha sua agenda sem esforço: conheça a Avec IA! Bold Italic Underline Bullet P…" at bounding box center [208, 76] width 252 height 198
click at [90, 157] on div "Encha sua agenda sem esforço: conheça a Avec IA! Bold Italic Underline Bullet P…" at bounding box center [208, 76] width 252 height 198
click at [143, 154] on p "Saber mais" at bounding box center [208, 152] width 237 height 7
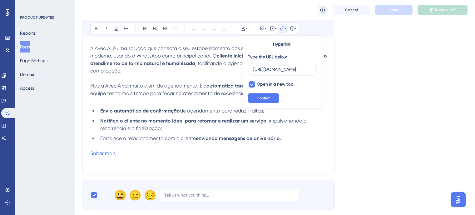
scroll to position [0, 0]
click at [143, 154] on p "Saber mais" at bounding box center [208, 152] width 237 height 7
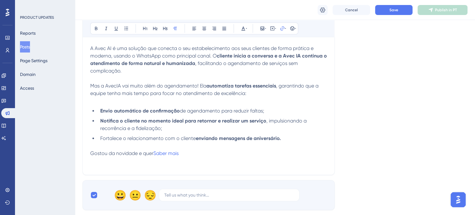
click at [195, 153] on p "Gostou da novidade e quer Saber mais" at bounding box center [208, 152] width 237 height 7
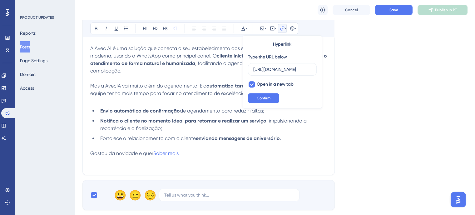
click at [206, 156] on p "Gostou da novidade e quer Saber mais" at bounding box center [208, 152] width 237 height 7
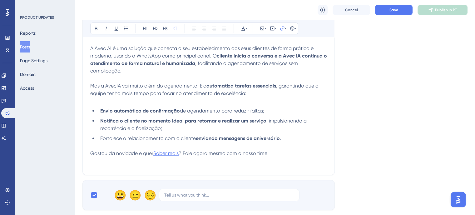
click at [175, 155] on span "Saber mais" at bounding box center [165, 153] width 25 height 6
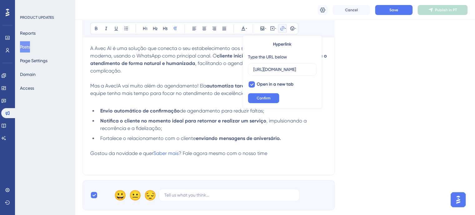
scroll to position [0, 56]
click at [278, 66] on input "[URL][DOMAIN_NAME]" at bounding box center [282, 69] width 58 height 7
click at [272, 153] on p "Gostou da novidade e quer Saber mais ? Fale agora mesmo com o nosso time" at bounding box center [208, 152] width 237 height 7
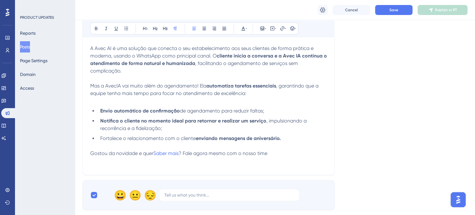
drag, startPoint x: 270, startPoint y: 152, endPoint x: 184, endPoint y: 153, distance: 86.1
click at [184, 153] on p "Gostou da novidade e quer Saber mais ? Fale agora mesmo com o nosso time" at bounding box center [208, 152] width 237 height 7
click at [281, 27] on icon at bounding box center [282, 28] width 5 height 5
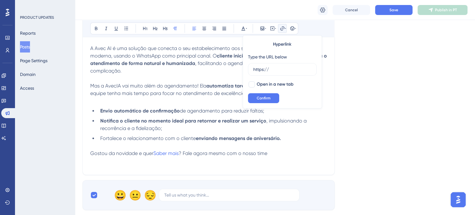
click at [280, 151] on p "Gostou da novidade e quer Saber mais ? Fale agora mesmo com o nosso time" at bounding box center [208, 152] width 237 height 7
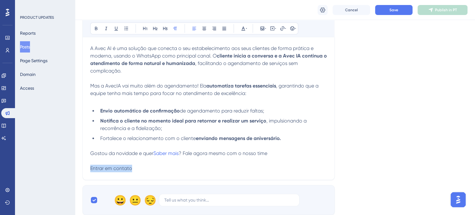
drag, startPoint x: 133, startPoint y: 171, endPoint x: 85, endPoint y: 168, distance: 47.5
click at [85, 168] on div "Encha sua agenda sem esforço: conheça a Avec IA! Bold Italic Underline Bullet P…" at bounding box center [208, 78] width 252 height 203
click at [280, 31] on icon at bounding box center [282, 28] width 5 height 5
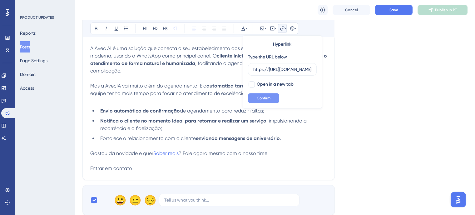
scroll to position [0, 72]
type input "https://[URL][DOMAIN_NAME]"
click at [265, 98] on span "Confirm" at bounding box center [264, 97] width 14 height 5
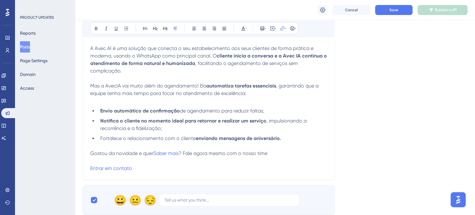
click at [161, 169] on p "Entrar em contato" at bounding box center [208, 167] width 237 height 7
click at [182, 156] on span "? Fale agora mesmo com o nosso time" at bounding box center [223, 153] width 89 height 6
click at [274, 154] on p "Gostou da novidade e quer saber mais? Fale agora mesmo com o nosso time" at bounding box center [208, 152] width 237 height 7
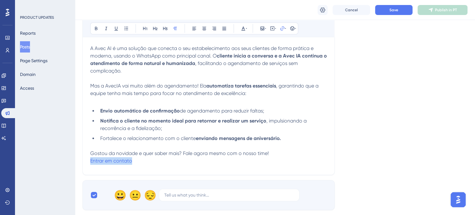
drag, startPoint x: 140, startPoint y: 166, endPoint x: 90, endPoint y: 161, distance: 50.6
click at [90, 161] on div "Encha sua agenda sem esforço: conheça a Avec IA! Bold Italic Underline Bullet P…" at bounding box center [208, 76] width 252 height 198
click at [245, 28] on icon at bounding box center [243, 28] width 5 height 5
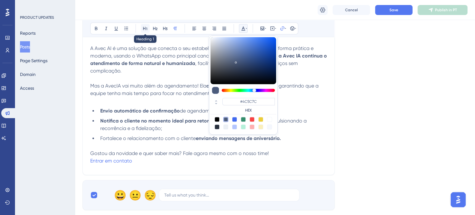
click at [145, 27] on icon at bounding box center [145, 28] width 4 height 3
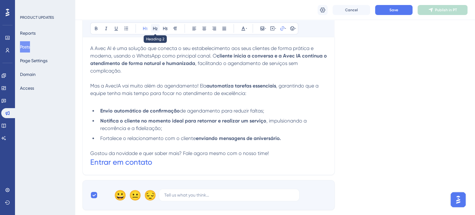
click at [156, 26] on icon at bounding box center [155, 28] width 5 height 5
click at [228, 151] on p "Gostou da novidade e quer saber mais? Fale agora mesmo com o nosso time!" at bounding box center [208, 152] width 237 height 7
click at [276, 154] on p "Gostou da novidade e quer saber mais? Fale agora mesmo com o nosso time!" at bounding box center [208, 152] width 237 height 7
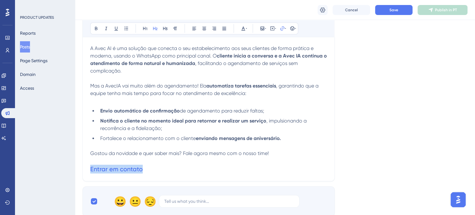
drag, startPoint x: 142, startPoint y: 170, endPoint x: 86, endPoint y: 168, distance: 55.9
click at [86, 168] on div "Encha sua agenda sem esforço: conheça a Avec IA! Bold Italic Underline Bullet P…" at bounding box center [208, 79] width 252 height 204
click at [155, 171] on h2 "Entrar em contato" at bounding box center [208, 168] width 237 height 9
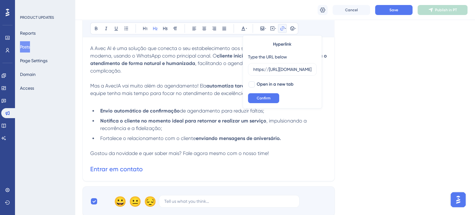
scroll to position [0, 72]
click at [300, 166] on h2 "Entrar em contato" at bounding box center [208, 168] width 237 height 9
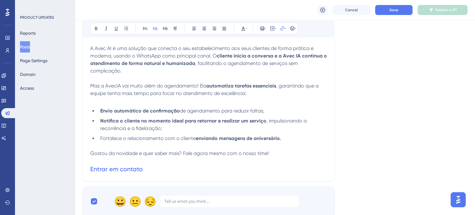
click at [142, 171] on h2 "Entrar em contato" at bounding box center [208, 168] width 237 height 9
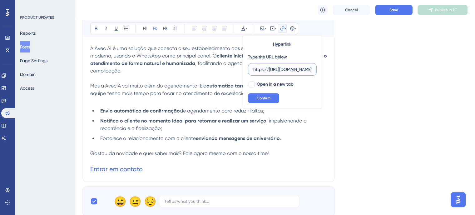
scroll to position [0, 72]
click at [255, 85] on label "Open in a new tab" at bounding box center [271, 84] width 46 height 7
checkbox input "true"
click at [263, 96] on span "Confirm" at bounding box center [264, 97] width 14 height 5
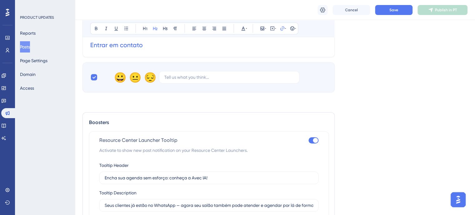
scroll to position [345, 0]
click at [394, 9] on span "Save" at bounding box center [393, 9] width 9 height 5
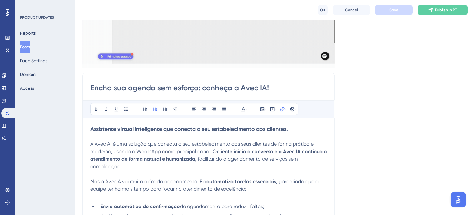
scroll to position [94, 0]
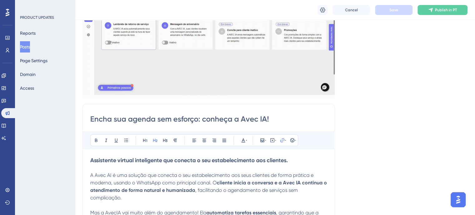
click at [30, 48] on button "Posts" at bounding box center [25, 46] width 10 height 11
